Goal: Transaction & Acquisition: Purchase product/service

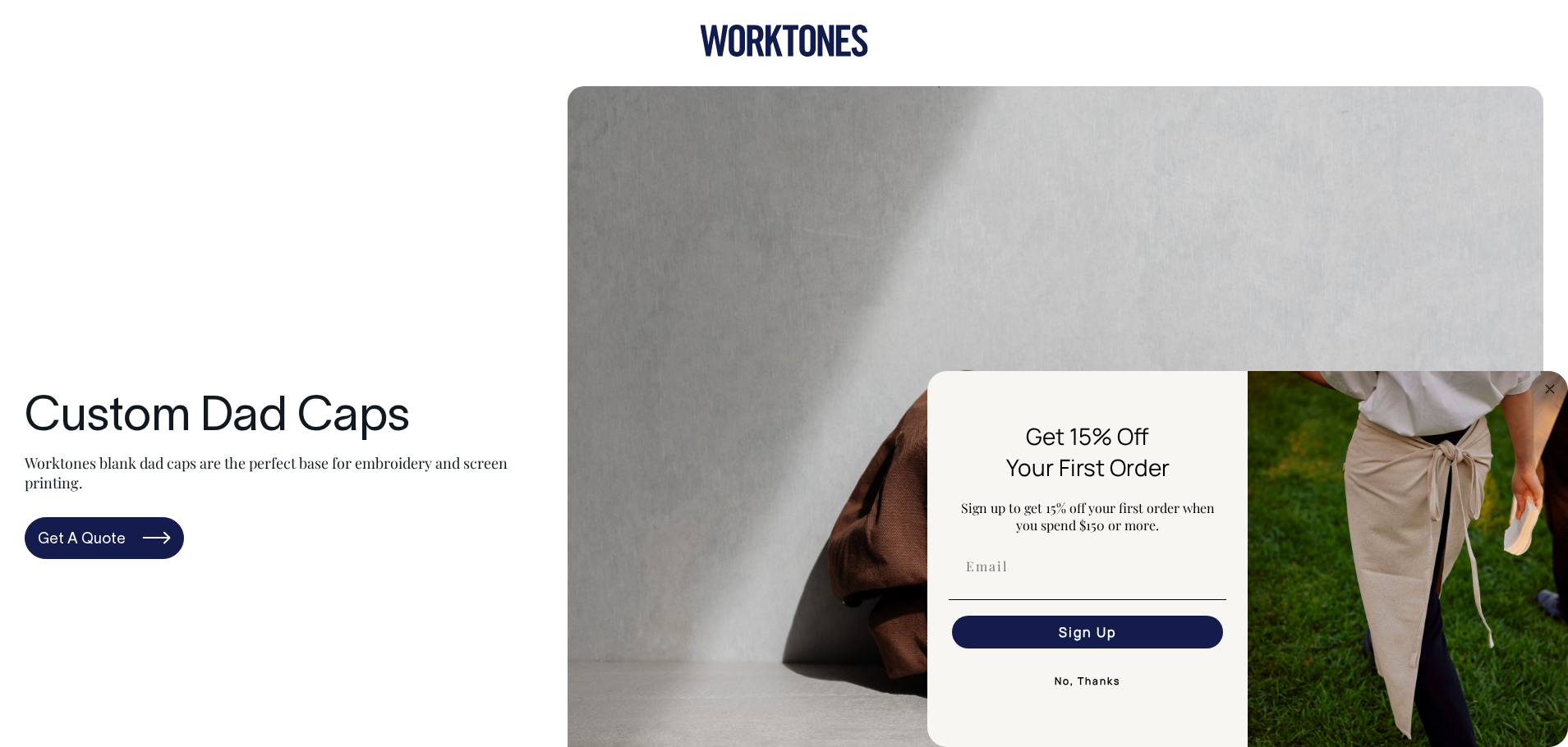
click at [1091, 674] on button "No, Thanks" at bounding box center [1087, 681] width 278 height 33
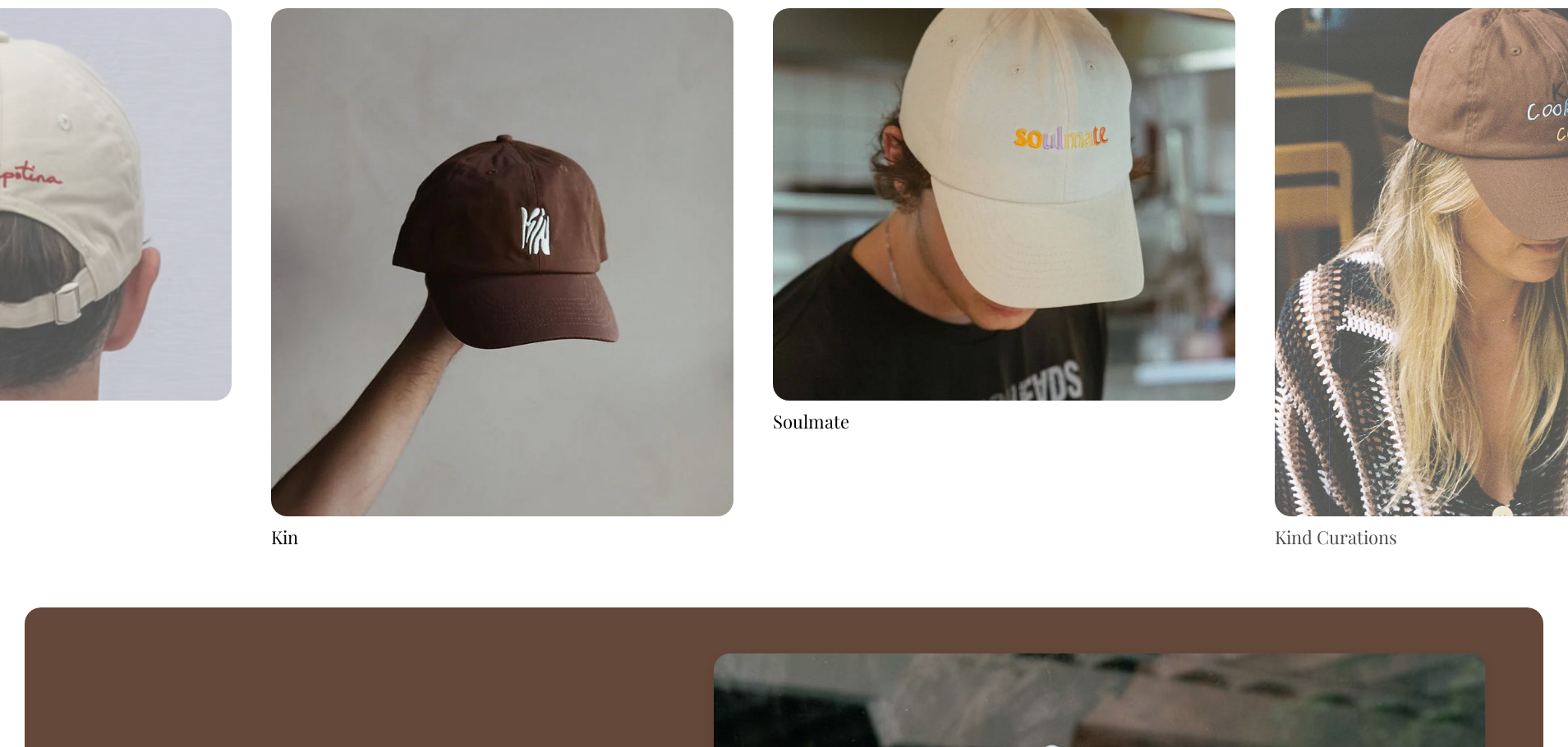
scroll to position [3291, 0]
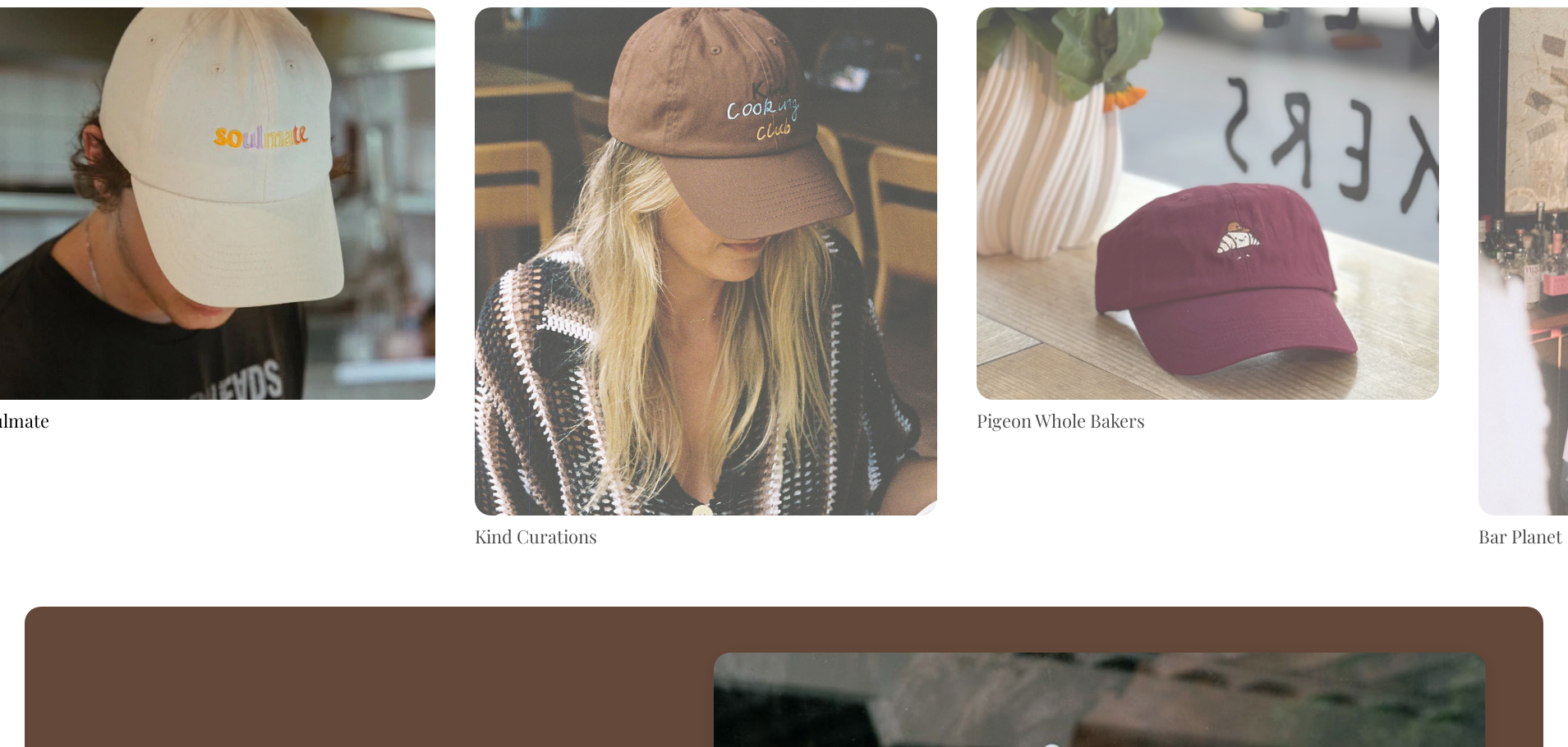
drag, startPoint x: 1133, startPoint y: 279, endPoint x: 333, endPoint y: 259, distance: 800.2
click at [333, 259] on img at bounding box center [204, 204] width 462 height 394
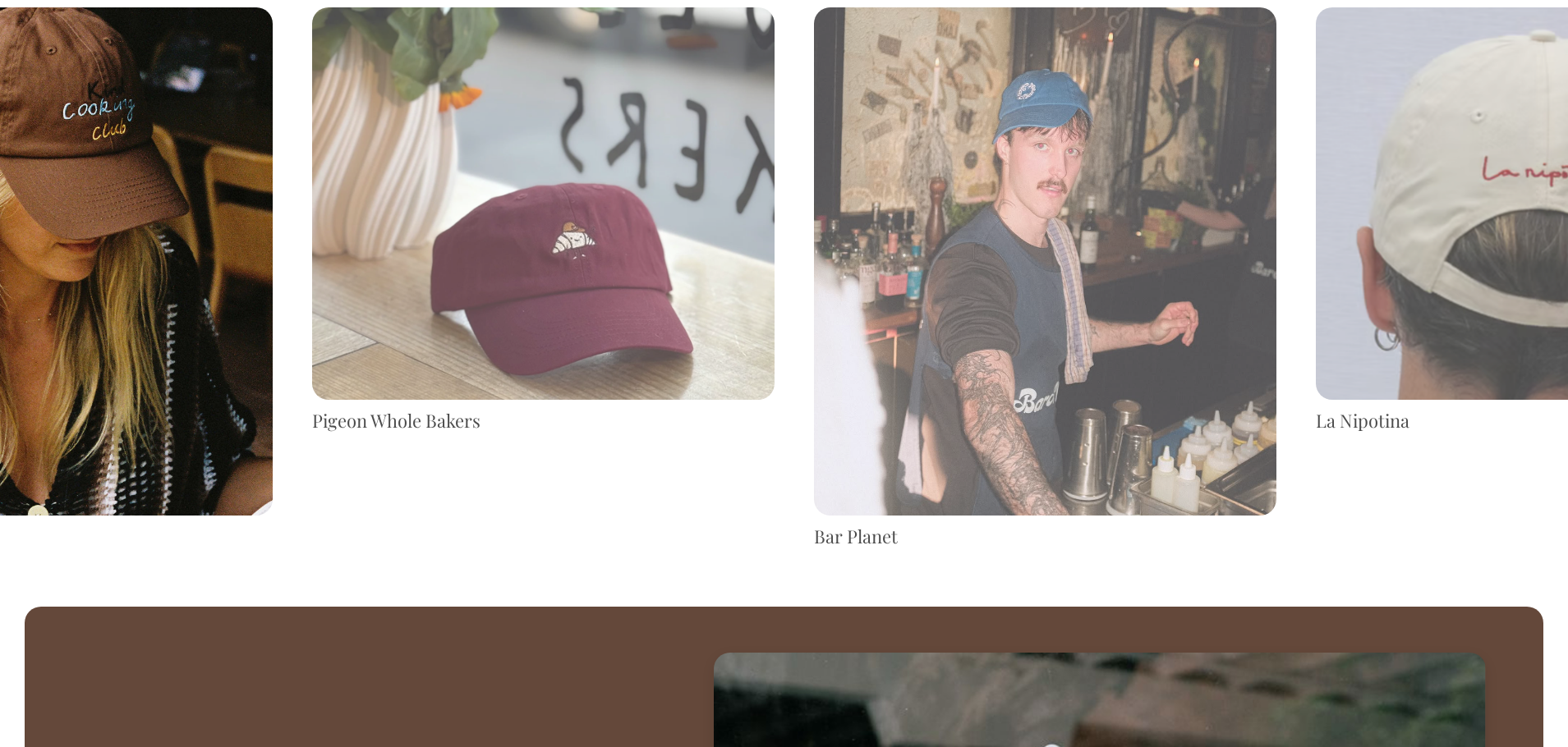
drag, startPoint x: 1154, startPoint y: 315, endPoint x: 188, endPoint y: 217, distance: 971.0
click at [188, 217] on img at bounding box center [41, 261] width 462 height 508
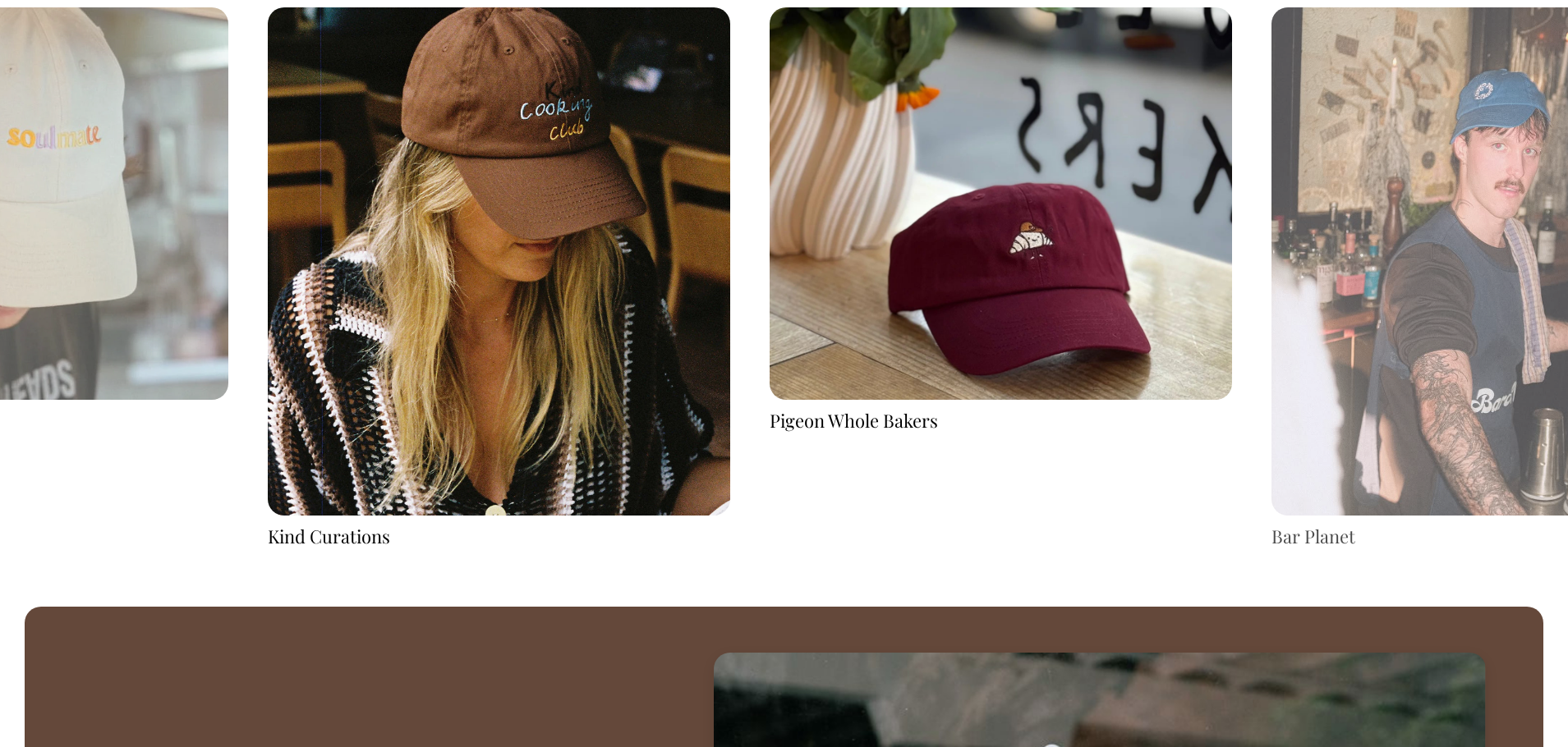
drag, startPoint x: 1412, startPoint y: 191, endPoint x: 817, endPoint y: 201, distance: 595.1
click at [846, 203] on div "Pigeon Whole Bakers Bar Planet La Nipotina" at bounding box center [1503, 278] width 7527 height 542
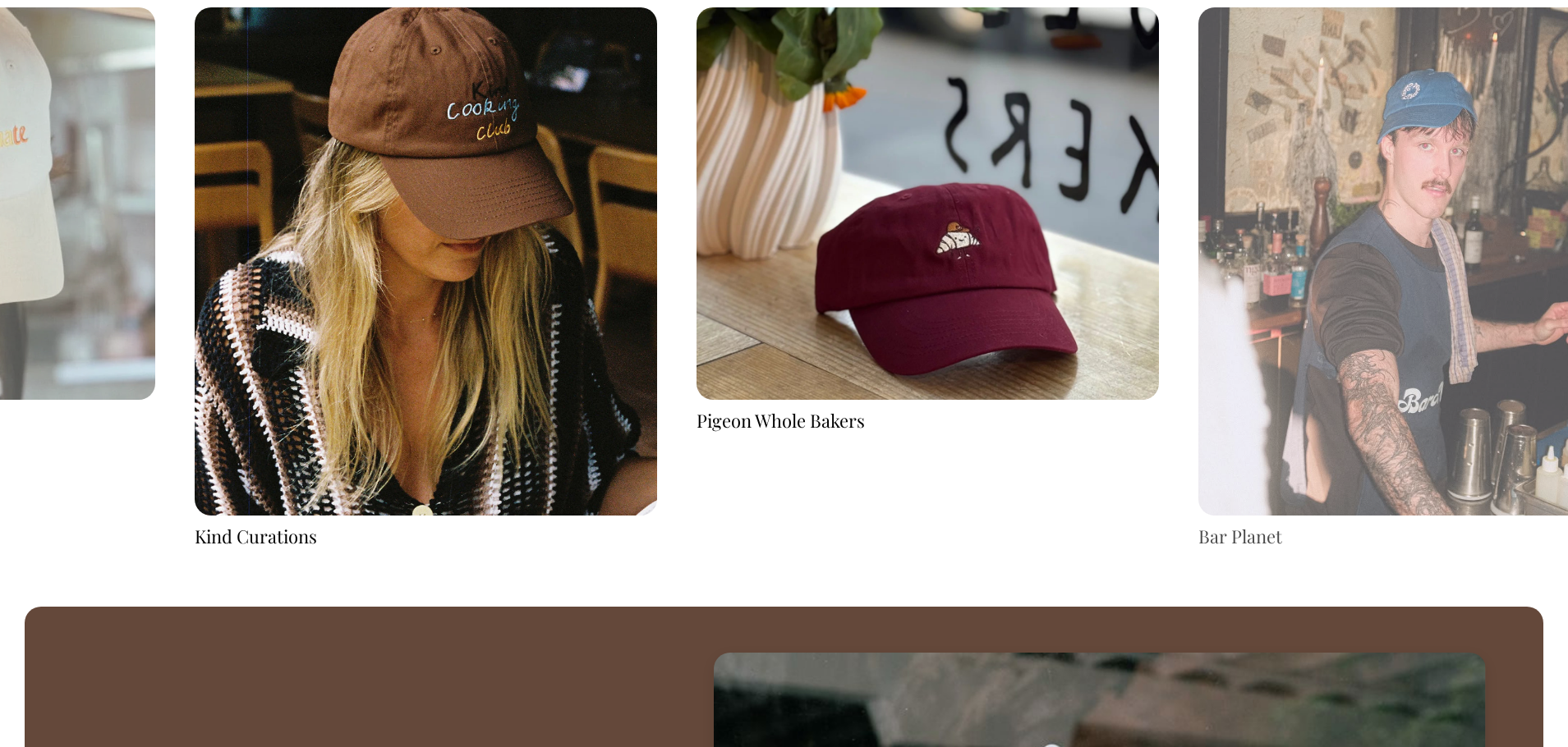
drag, startPoint x: 1218, startPoint y: 285, endPoint x: 280, endPoint y: 251, distance: 938.6
click at [696, 250] on img at bounding box center [927, 204] width 462 height 394
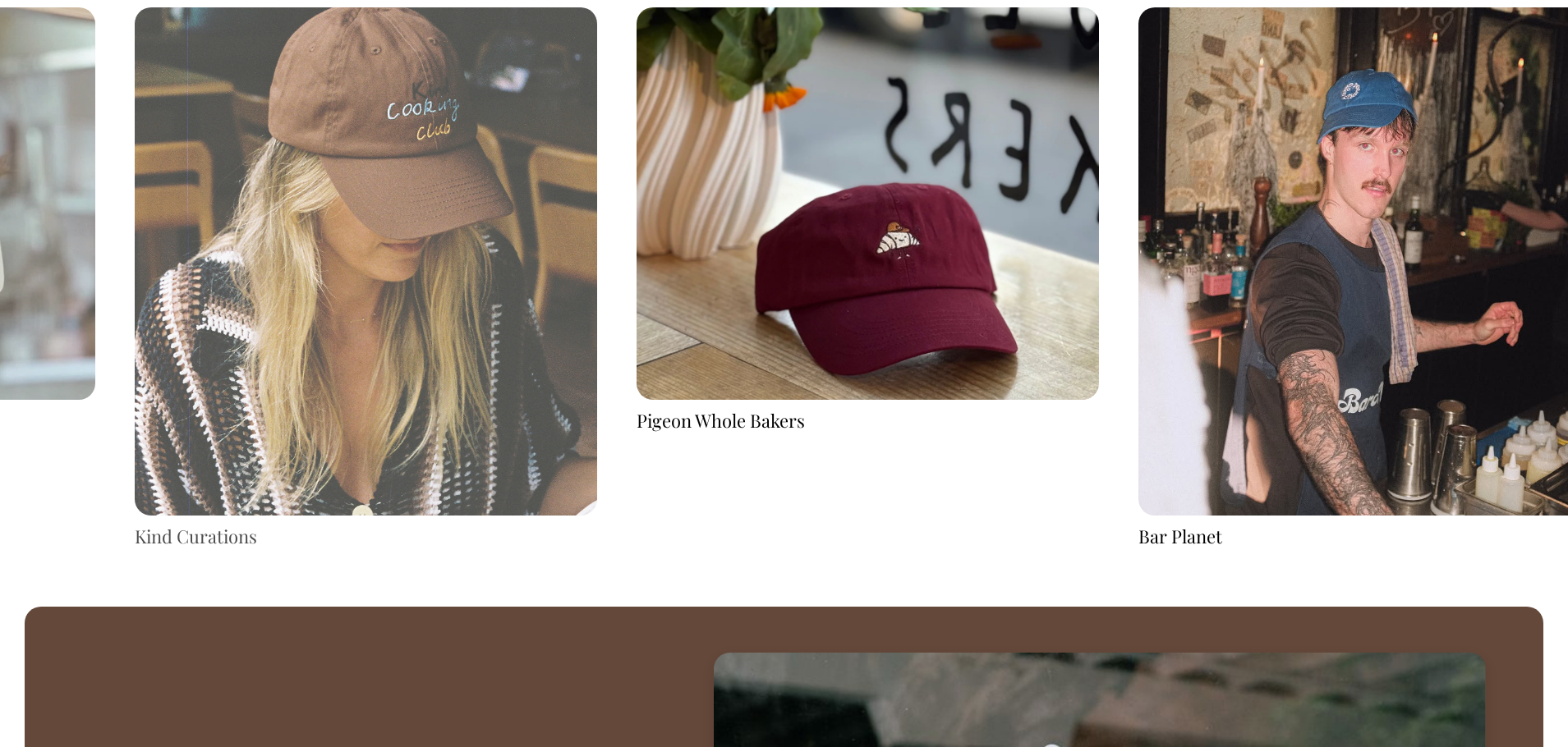
drag, startPoint x: 191, startPoint y: 279, endPoint x: 577, endPoint y: 290, distance: 386.2
click at [577, 290] on img at bounding box center [365, 261] width 462 height 508
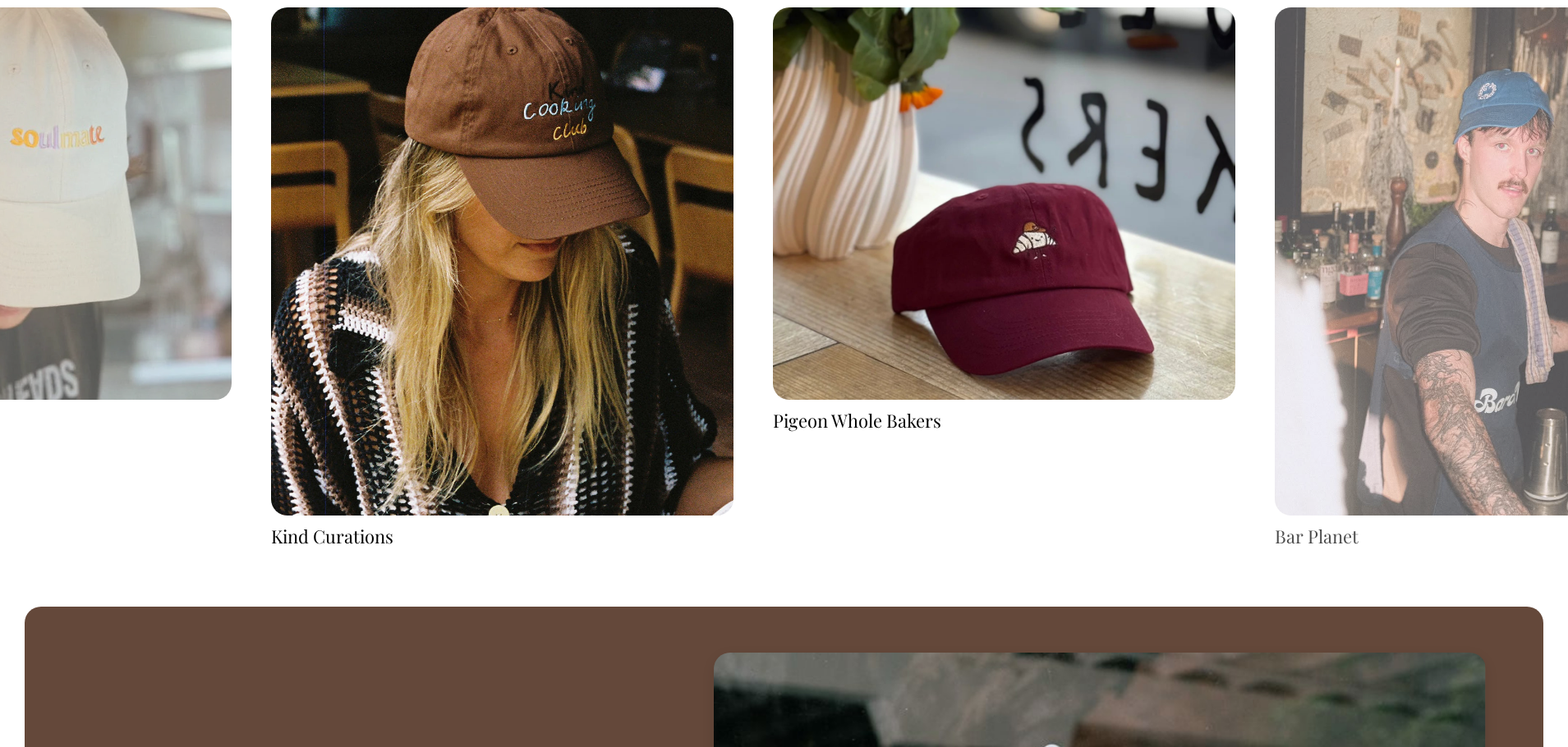
click at [352, 541] on div "Kind Curations" at bounding box center [501, 536] width 462 height 26
drag, startPoint x: 189, startPoint y: 289, endPoint x: 1569, endPoint y: 342, distance: 1381.0
click at [232, 299] on img at bounding box center [0, 204] width 462 height 394
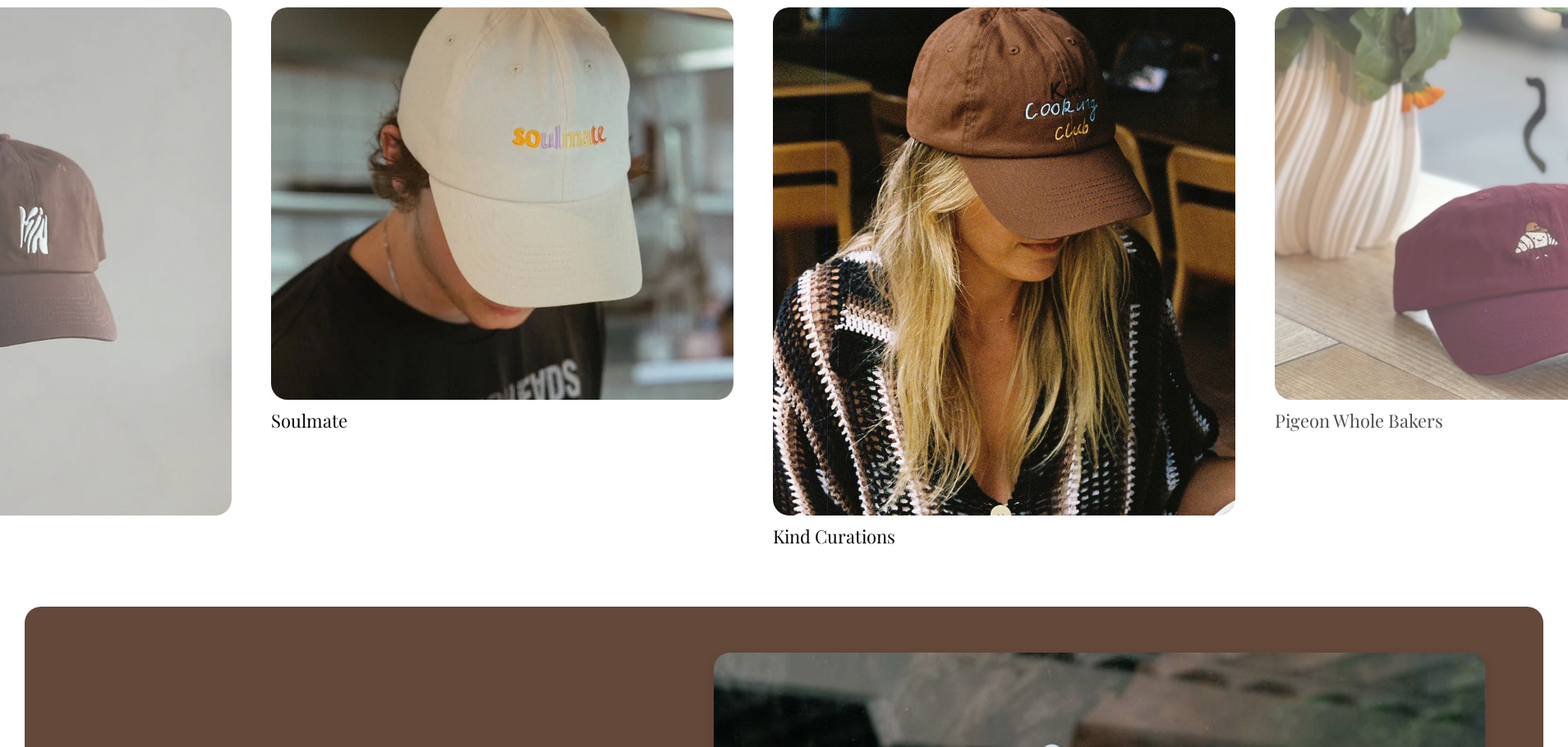
drag, startPoint x: 613, startPoint y: 279, endPoint x: 1569, endPoint y: 319, distance: 956.8
click at [734, 274] on img at bounding box center [501, 204] width 462 height 394
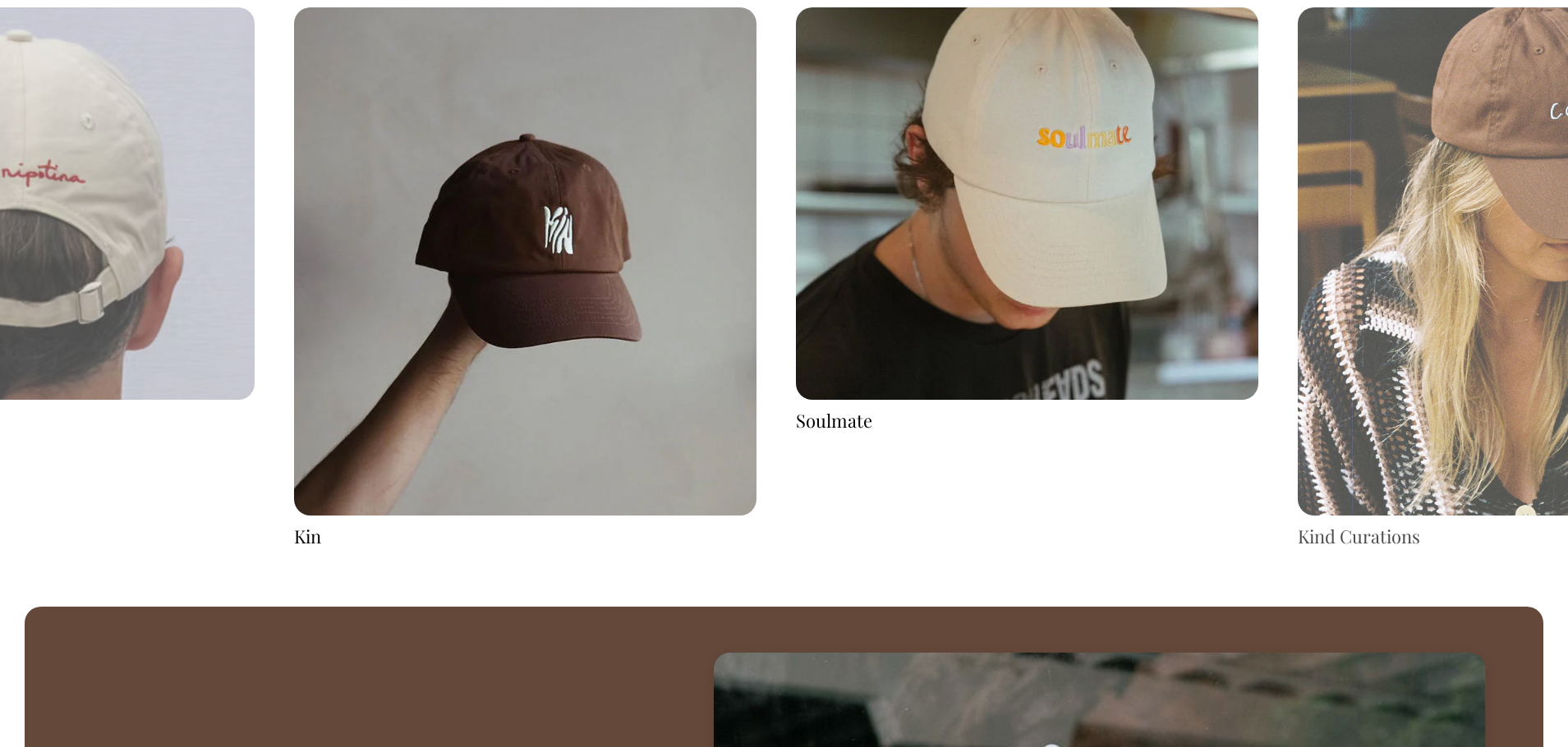
drag, startPoint x: 511, startPoint y: 295, endPoint x: 1296, endPoint y: 327, distance: 785.7
click at [757, 326] on img at bounding box center [524, 261] width 462 height 508
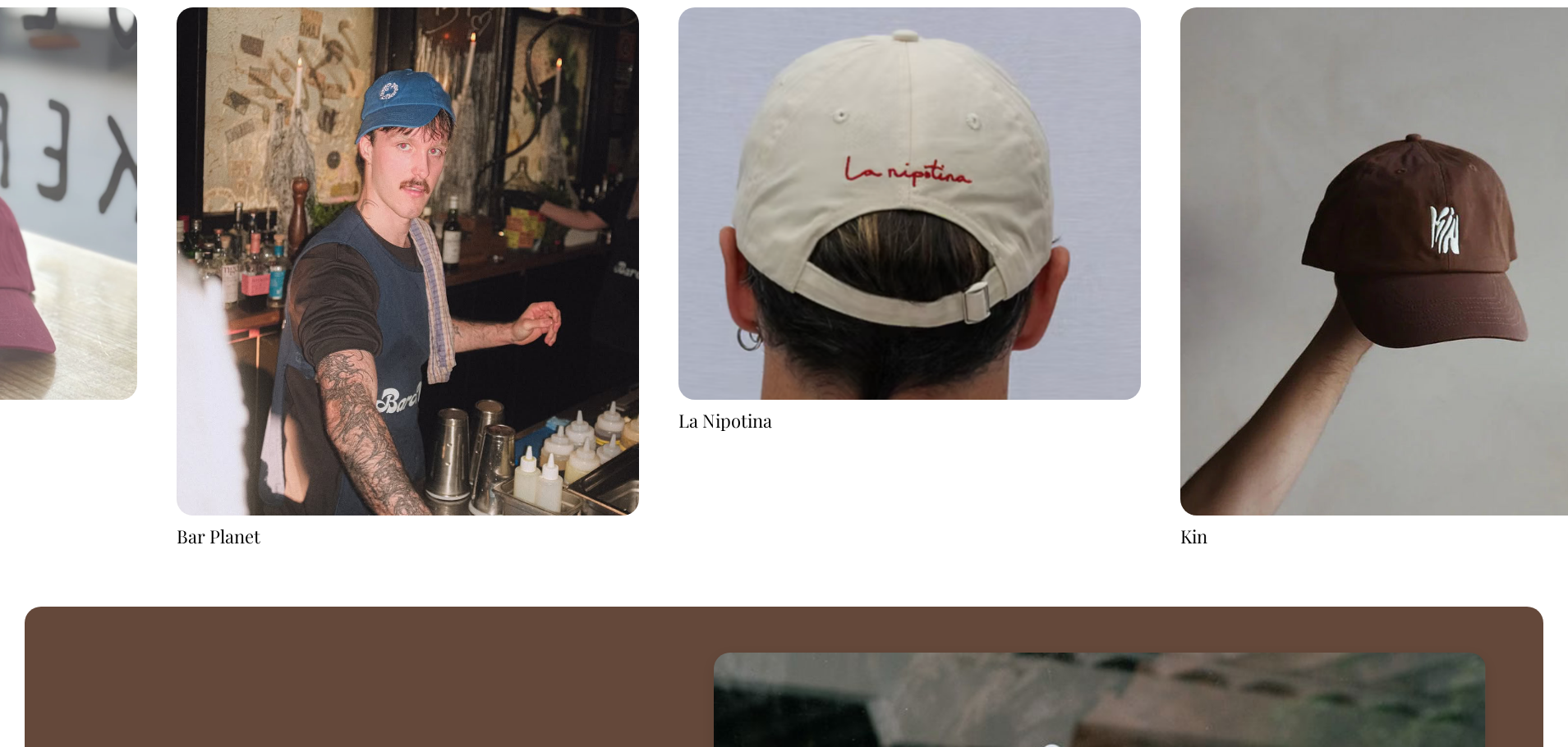
drag, startPoint x: 199, startPoint y: 313, endPoint x: 606, endPoint y: 306, distance: 407.1
click at [606, 306] on img at bounding box center [407, 261] width 462 height 508
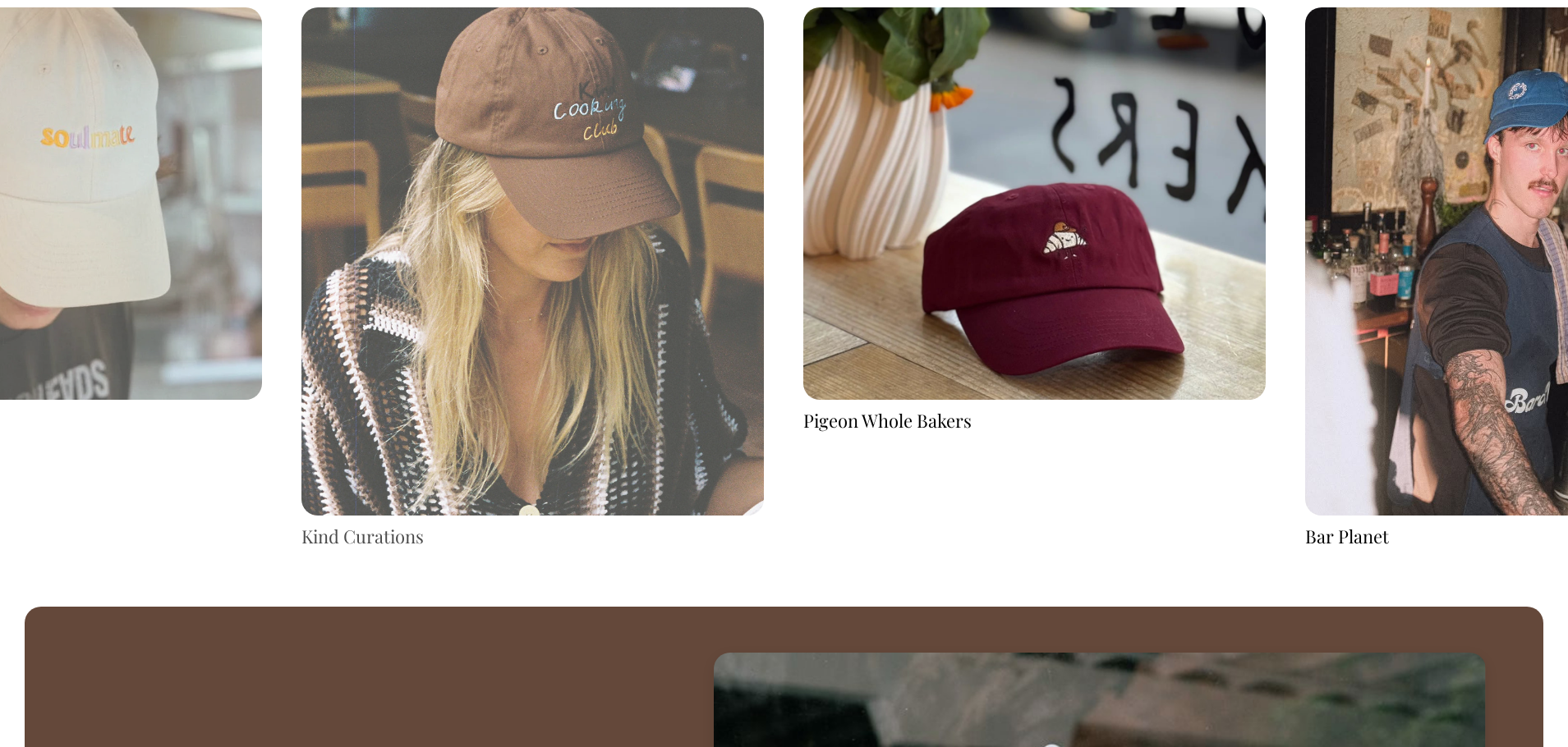
drag, startPoint x: 47, startPoint y: 235, endPoint x: 1082, endPoint y: 238, distance: 1035.0
click at [1082, 238] on img at bounding box center [1034, 204] width 462 height 394
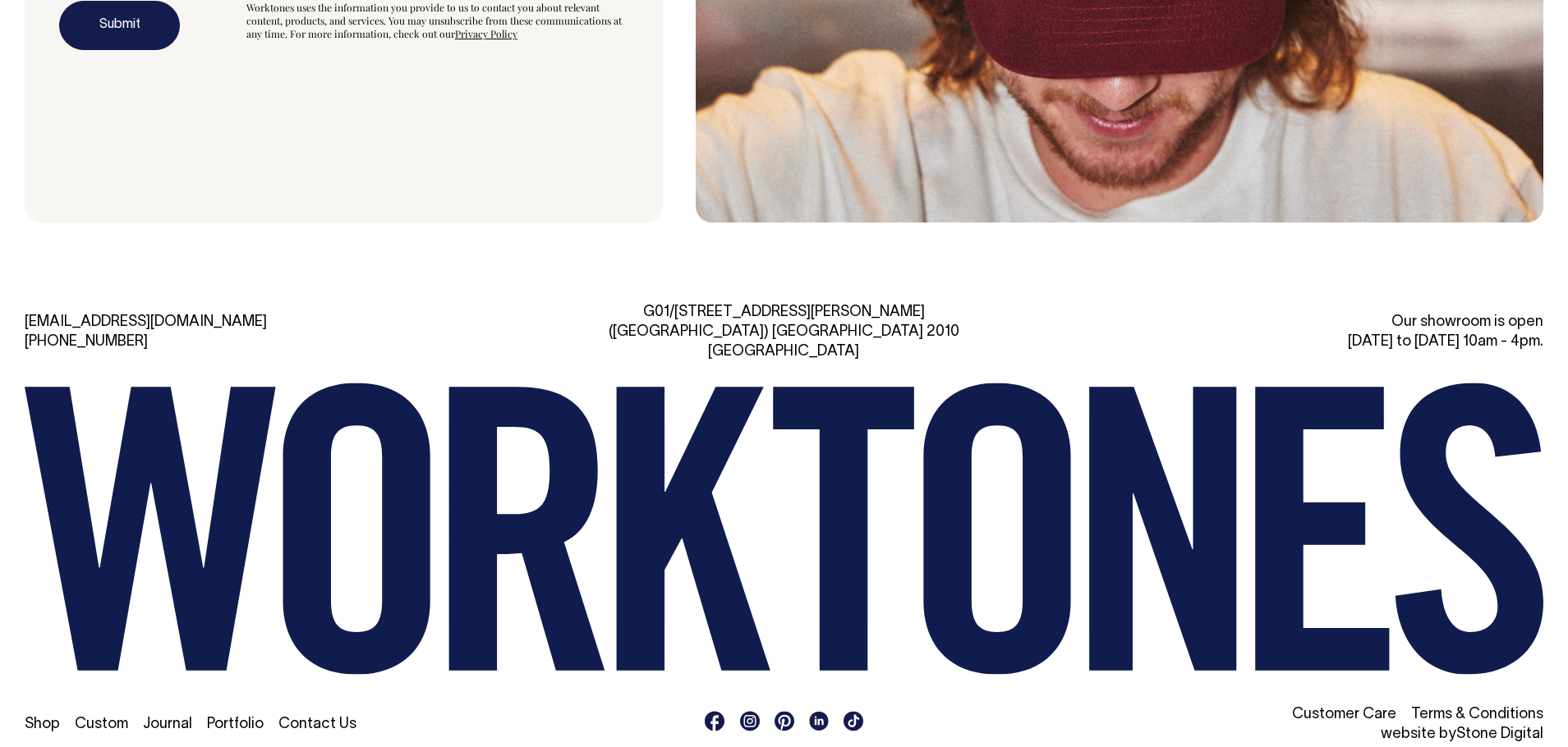
scroll to position [5613, 0]
click at [32, 717] on link "Shop" at bounding box center [43, 724] width 36 height 14
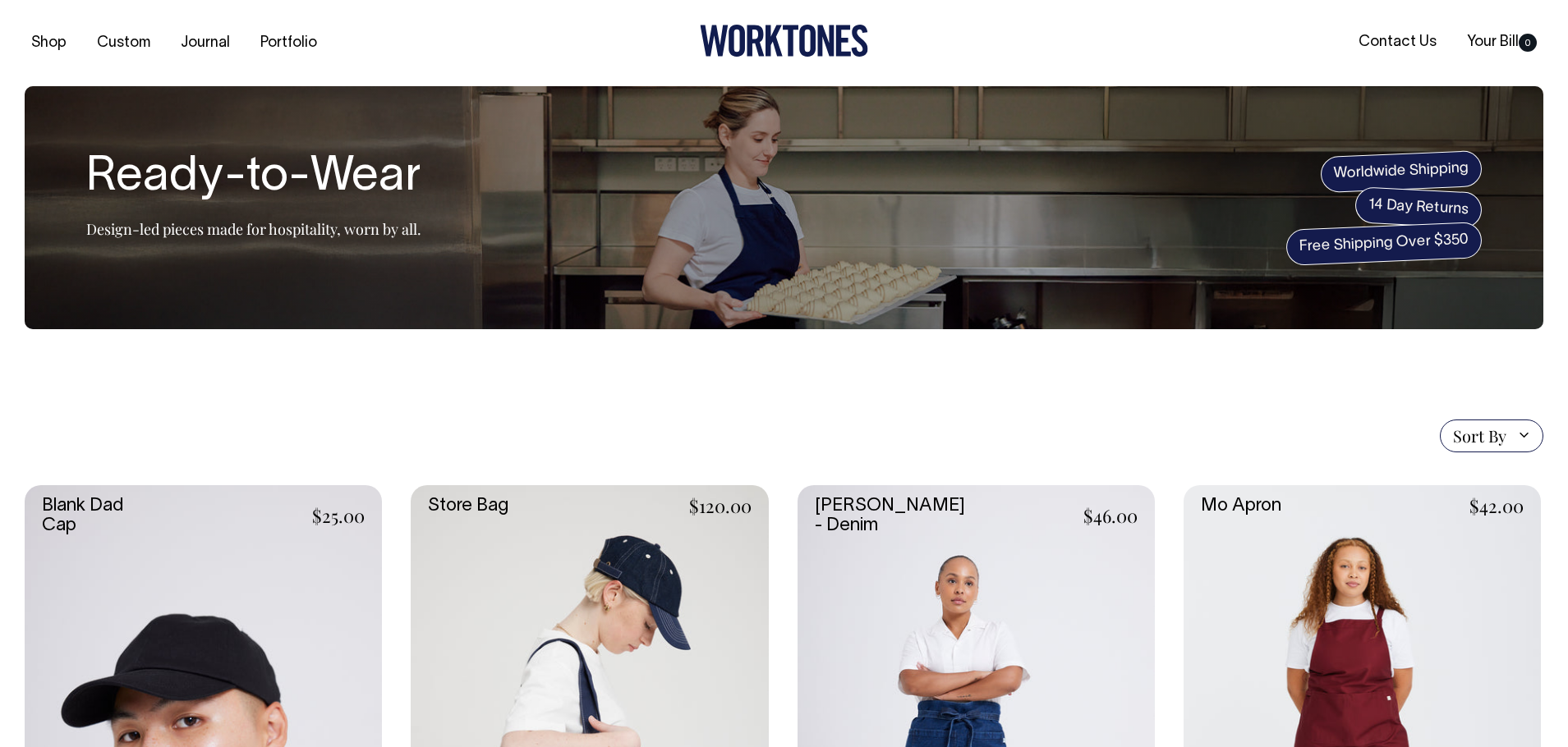
click at [52, 524] on link at bounding box center [203, 753] width 357 height 536
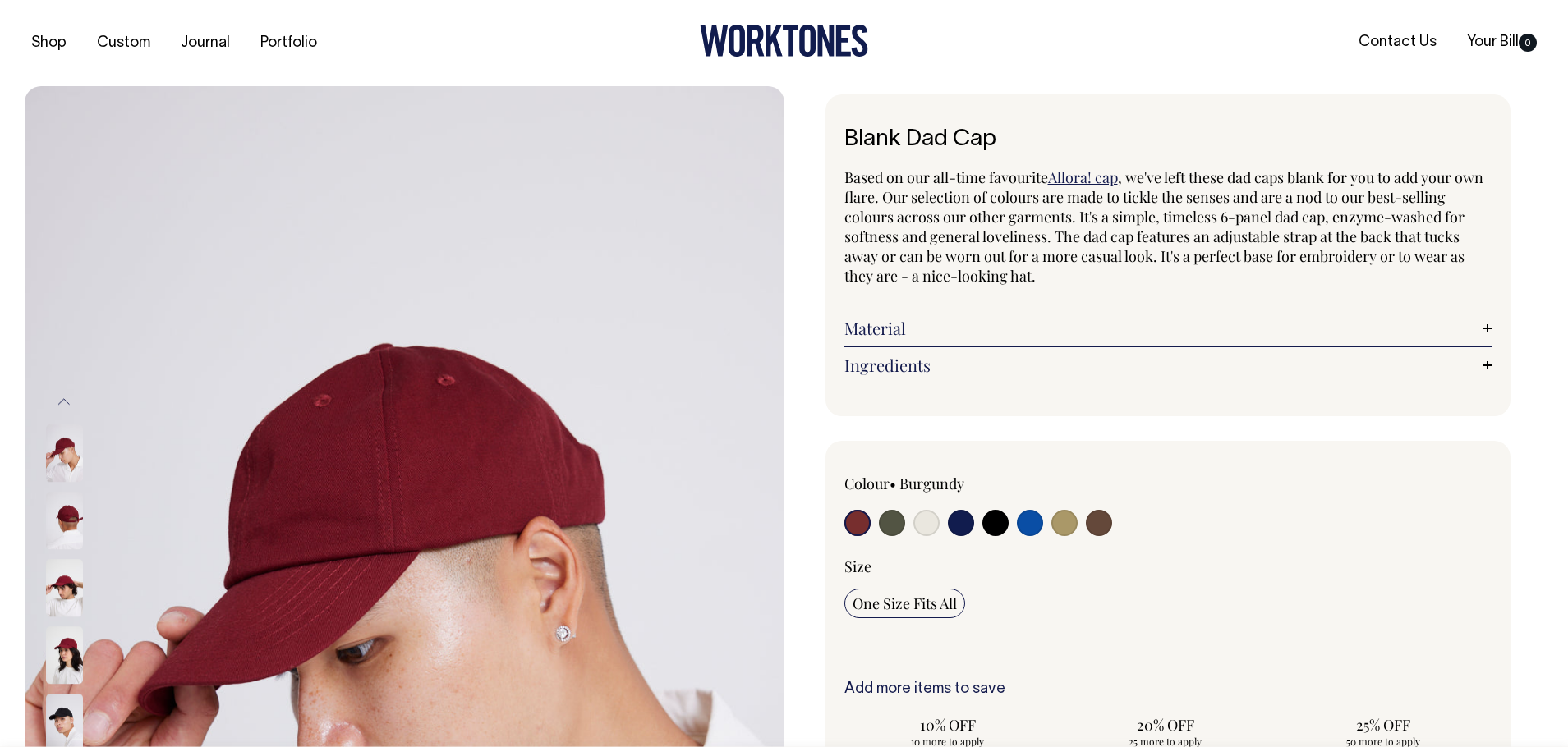
click at [997, 530] on input "radio" at bounding box center [995, 524] width 27 height 27
radio input "true"
select select "Black"
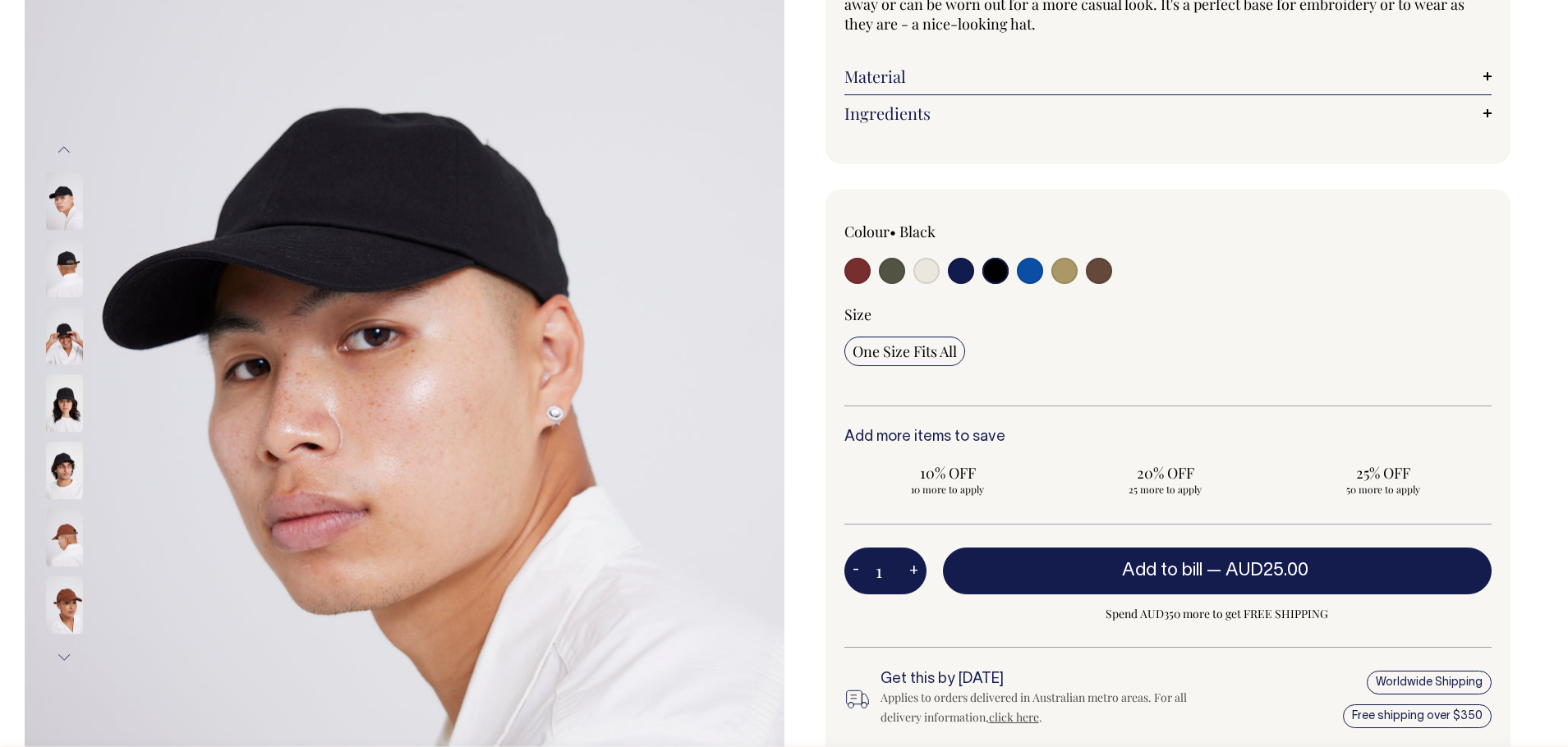
scroll to position [251, 0]
click at [61, 272] on img at bounding box center [65, 270] width 37 height 58
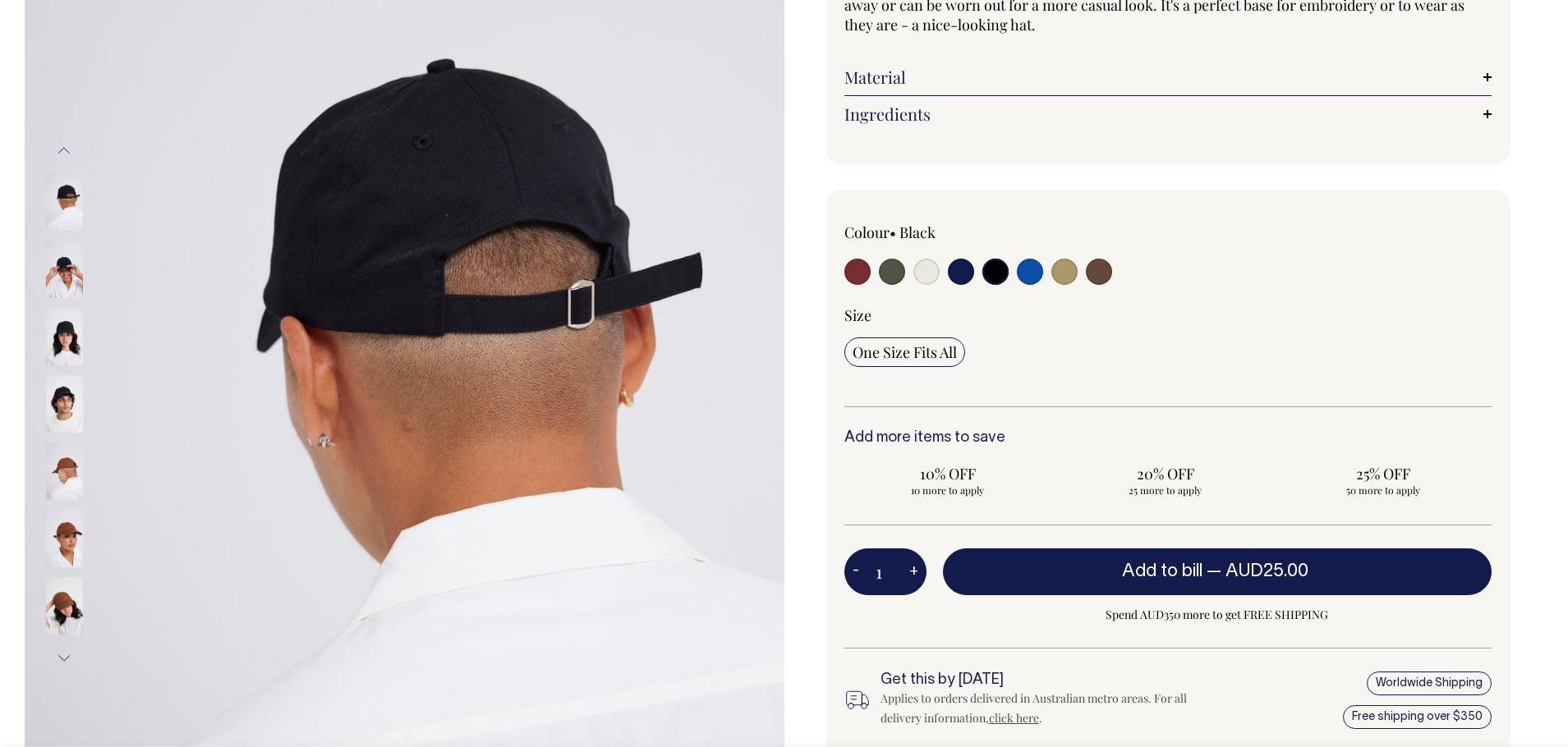
click at [62, 401] on img at bounding box center [65, 404] width 37 height 58
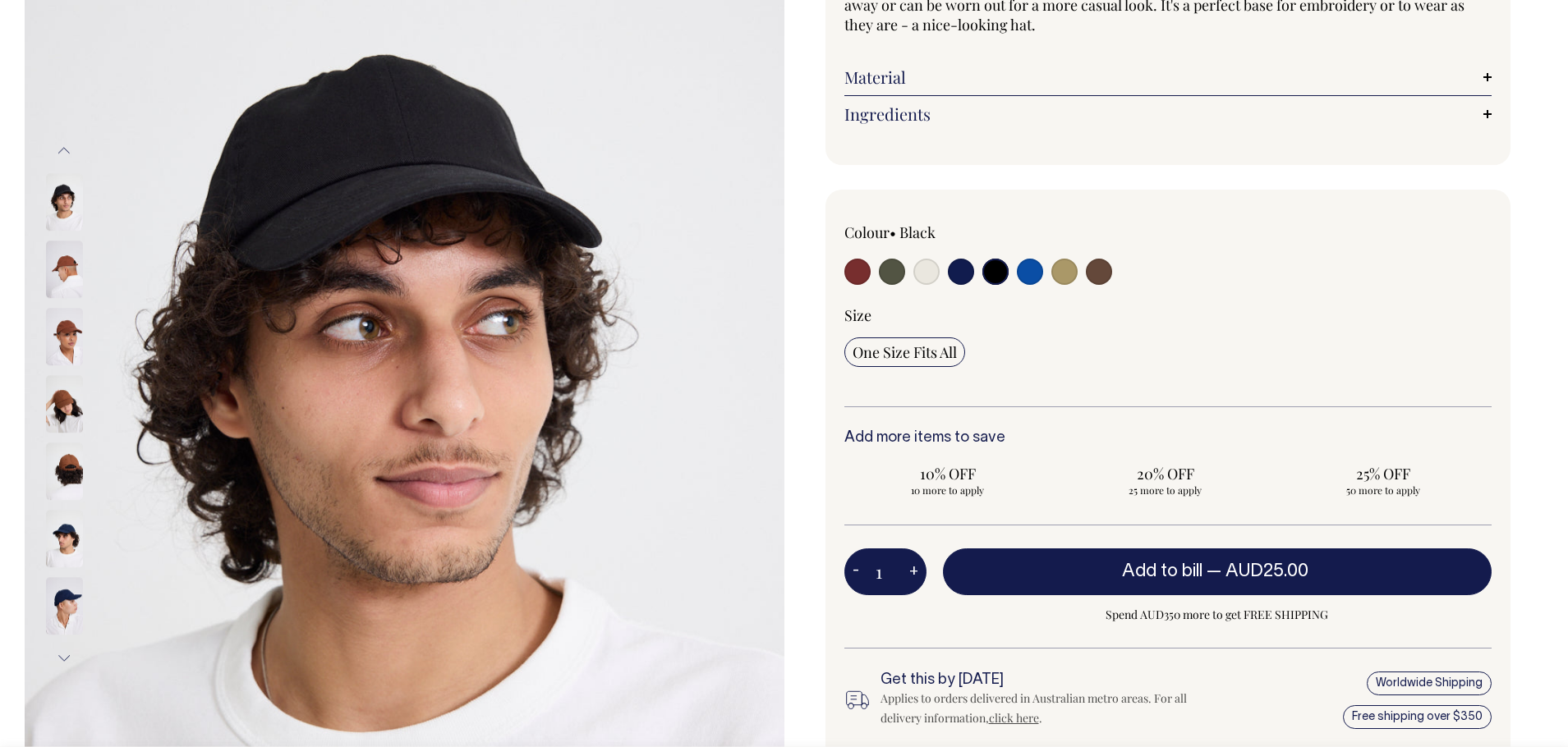
click at [65, 481] on img at bounding box center [65, 472] width 37 height 58
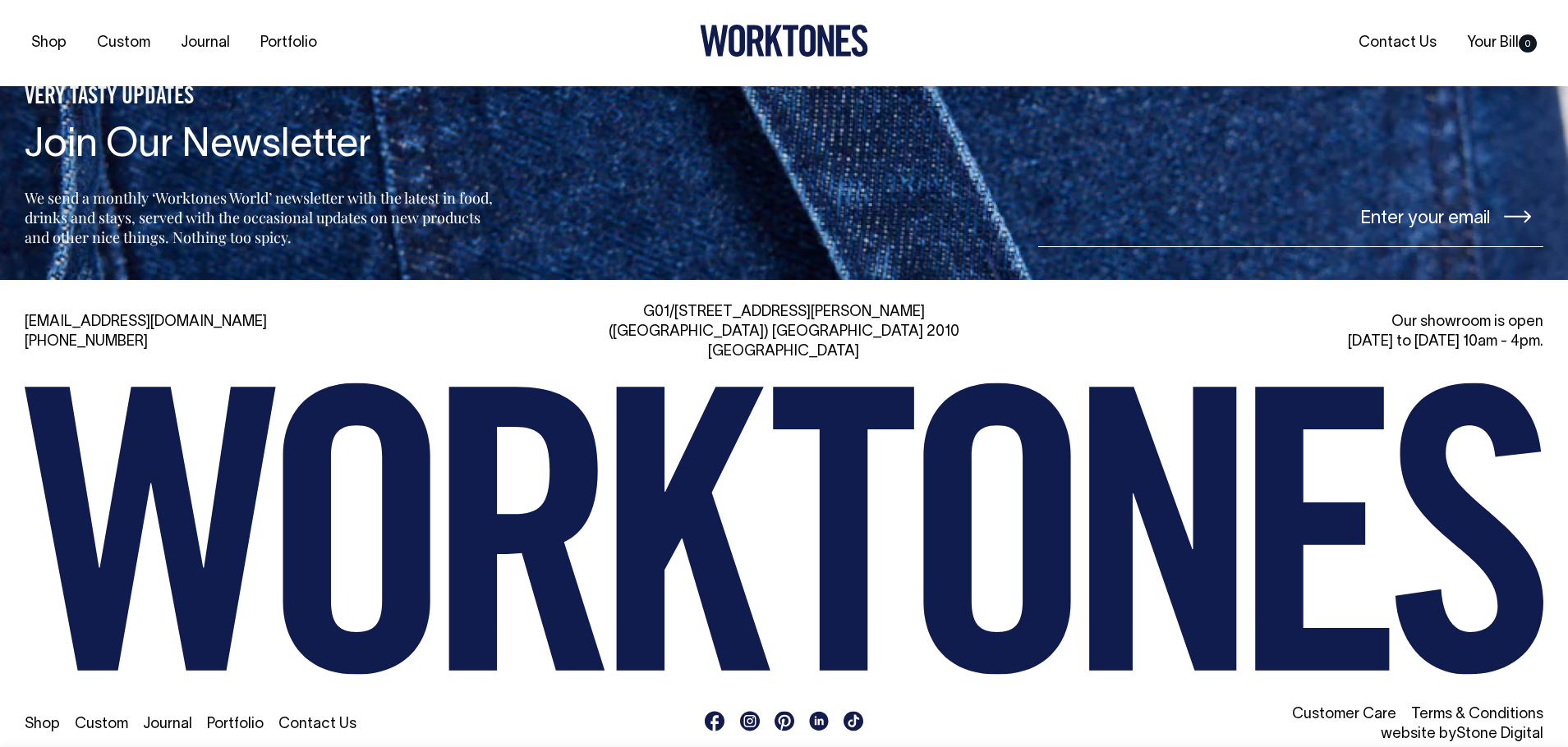
scroll to position [2795, 0]
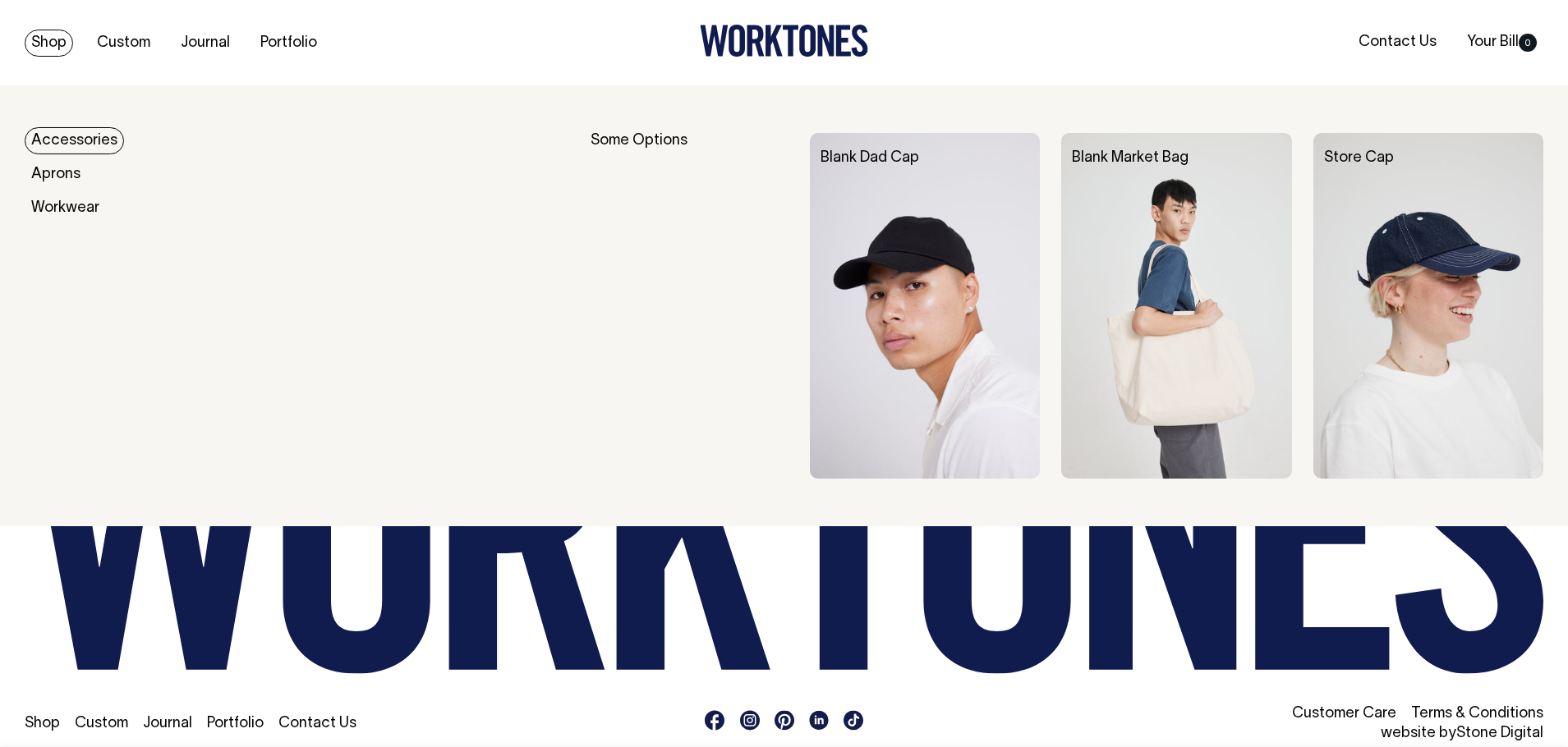
click at [33, 37] on link "Shop" at bounding box center [49, 43] width 48 height 27
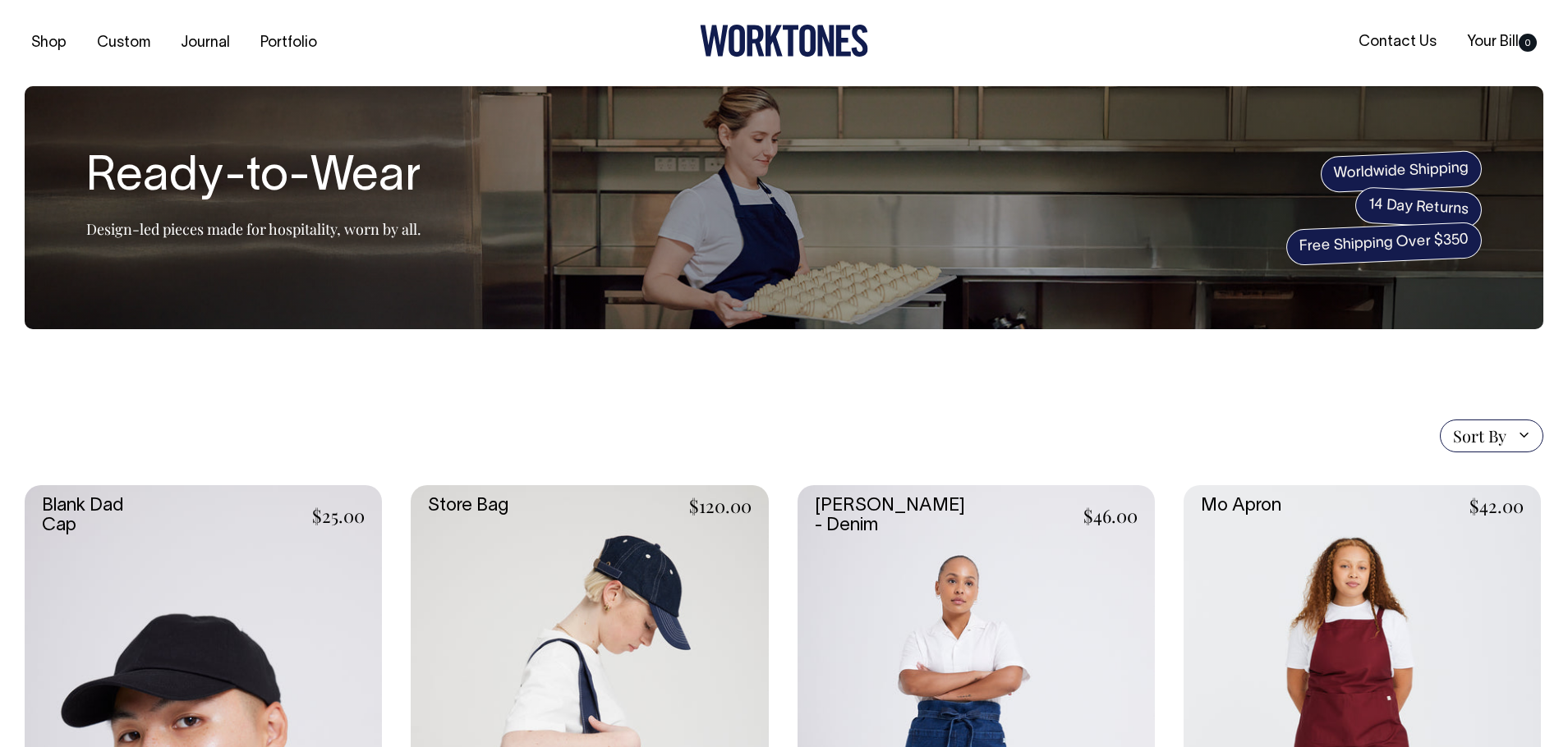
click at [840, 37] on icon at bounding box center [843, 41] width 15 height 31
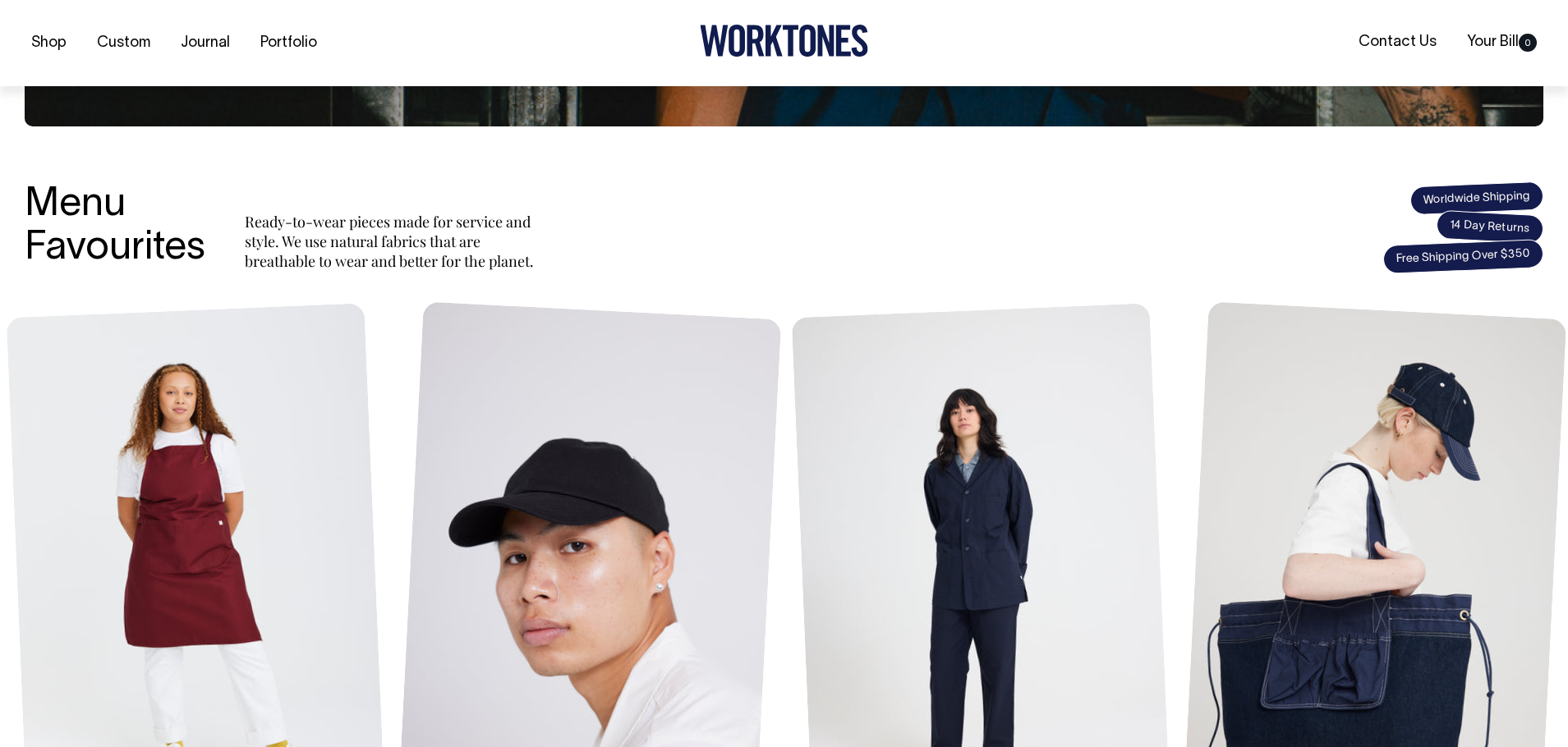
scroll to position [521, 0]
